Goal: Book appointment/travel/reservation

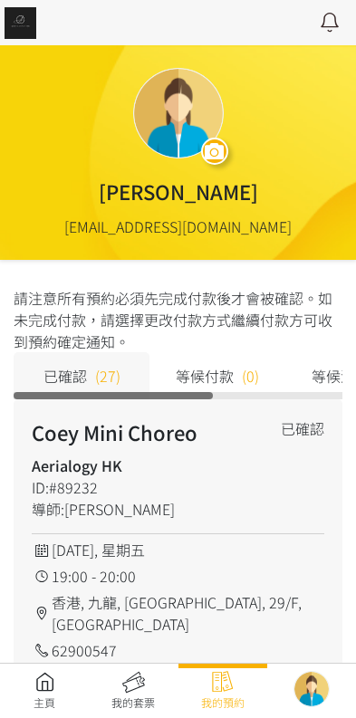
click at [53, 704] on link at bounding box center [44, 691] width 89 height 40
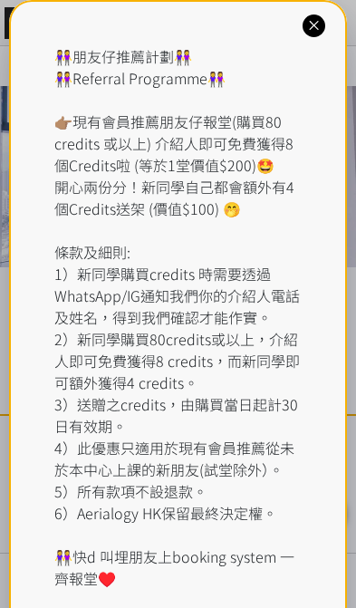
click at [306, 34] on icon at bounding box center [313, 25] width 17 height 17
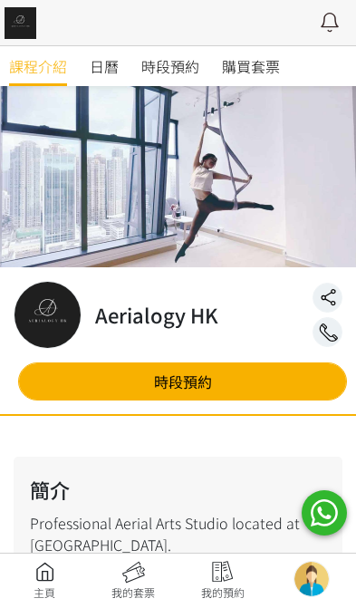
click at [176, 70] on span "時段預約" at bounding box center [170, 66] width 58 height 22
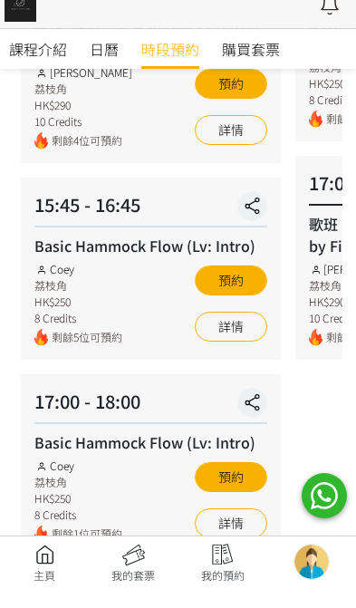
scroll to position [703, 0]
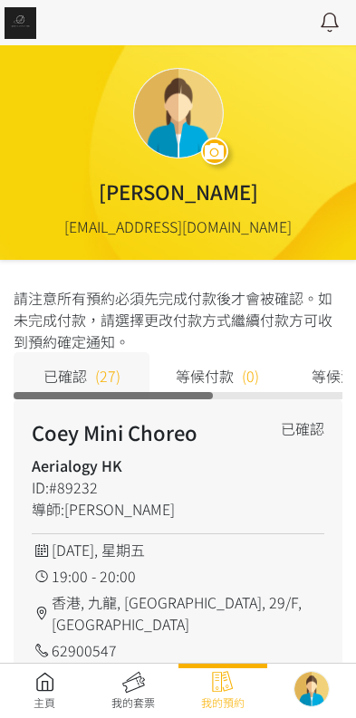
click at [51, 677] on link at bounding box center [44, 691] width 89 height 40
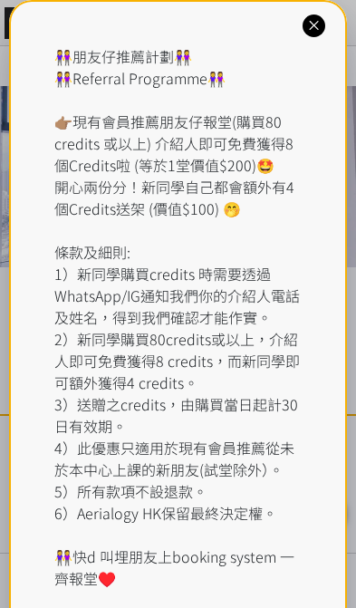
click at [192, 60] on div "👭朋友仔推薦計劃👭 👭Referral Programme👭 👉🏽現有會員推薦朋友仔報堂(購買80 credits 或以上) 介紹人即可免費獲得8個Credi…" at bounding box center [177, 317] width 247 height 544
click at [314, 22] on icon at bounding box center [313, 25] width 17 height 17
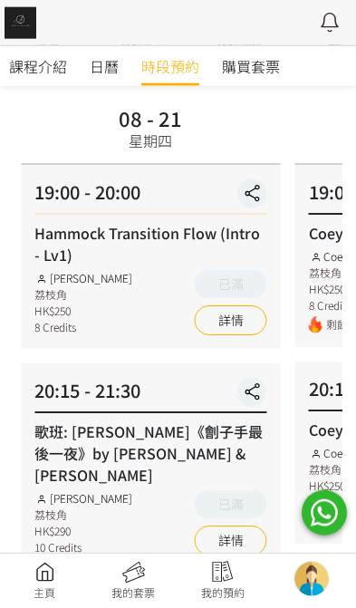
scroll to position [143, 0]
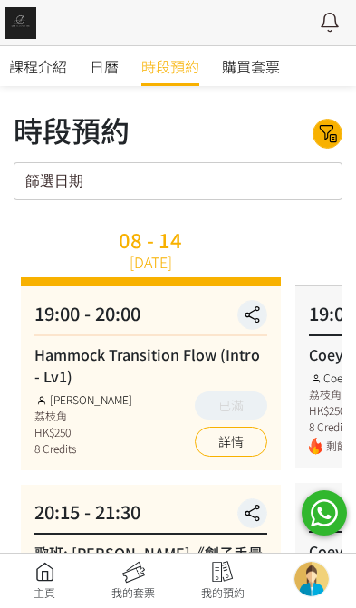
scroll to position [145, 0]
